Goal: Task Accomplishment & Management: Use online tool/utility

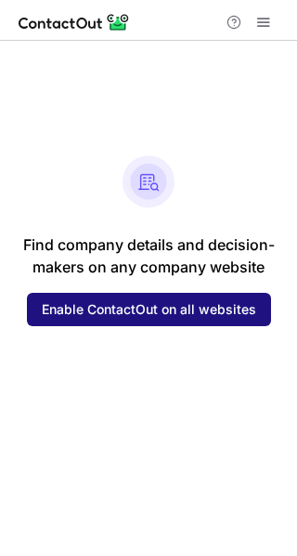
click at [127, 310] on span "Enable ContactOut on all websites" at bounding box center [149, 309] width 214 height 15
click at [149, 302] on span "Enable ContactOut on all websites" at bounding box center [149, 309] width 214 height 15
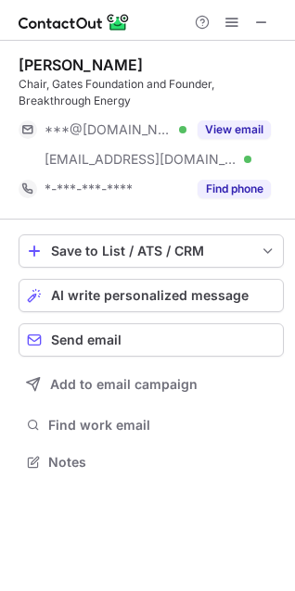
scroll to position [449, 295]
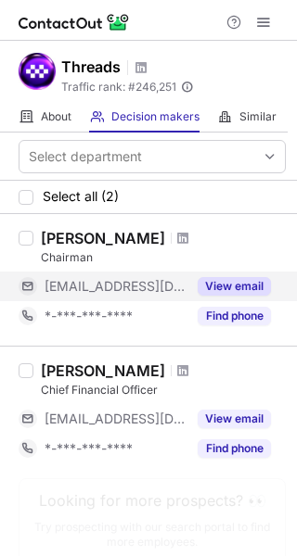
scroll to position [62, 0]
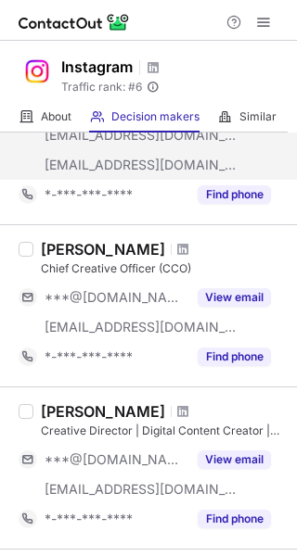
scroll to position [241, 0]
